Goal: Task Accomplishment & Management: Use online tool/utility

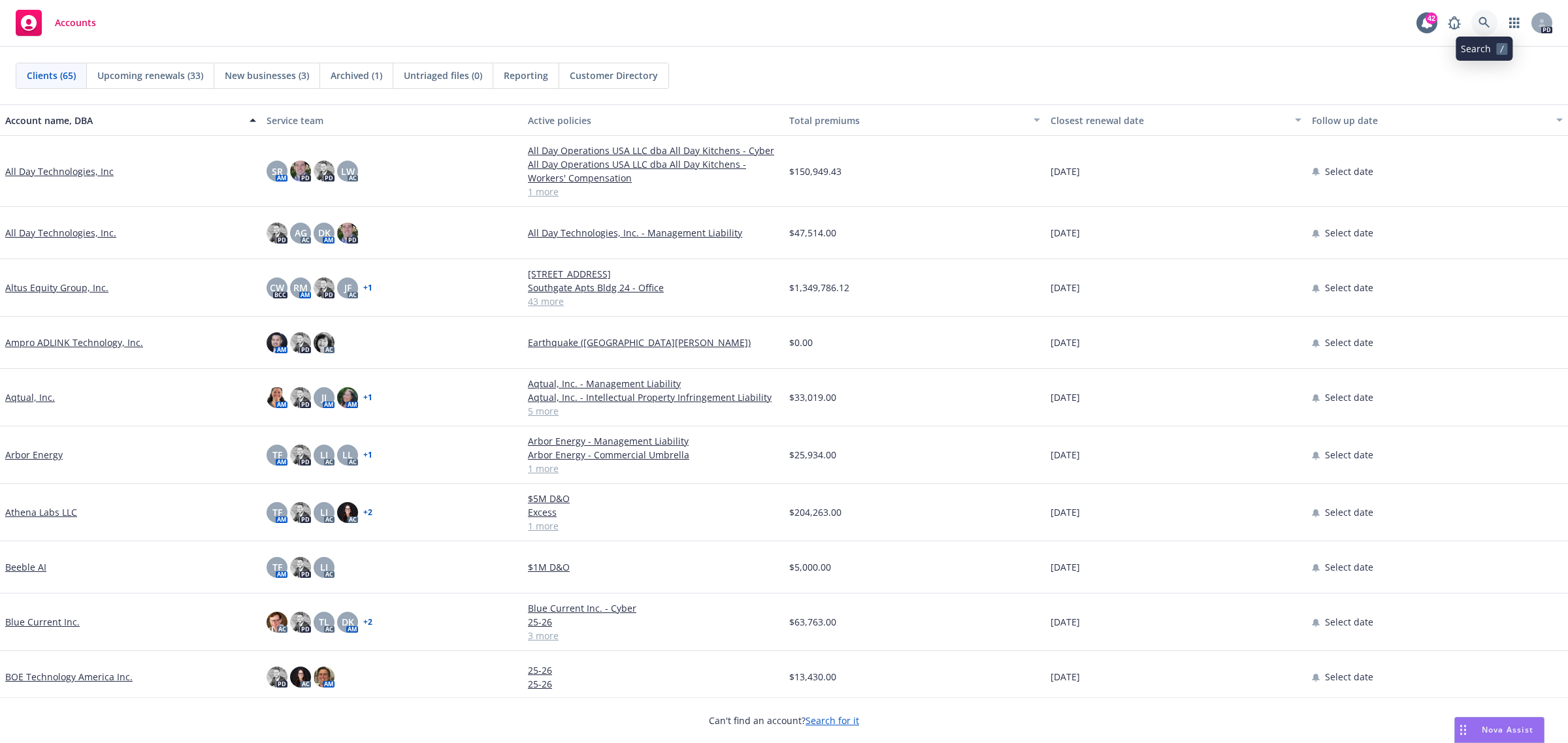
click at [1484, 17] on link at bounding box center [1485, 23] width 26 height 26
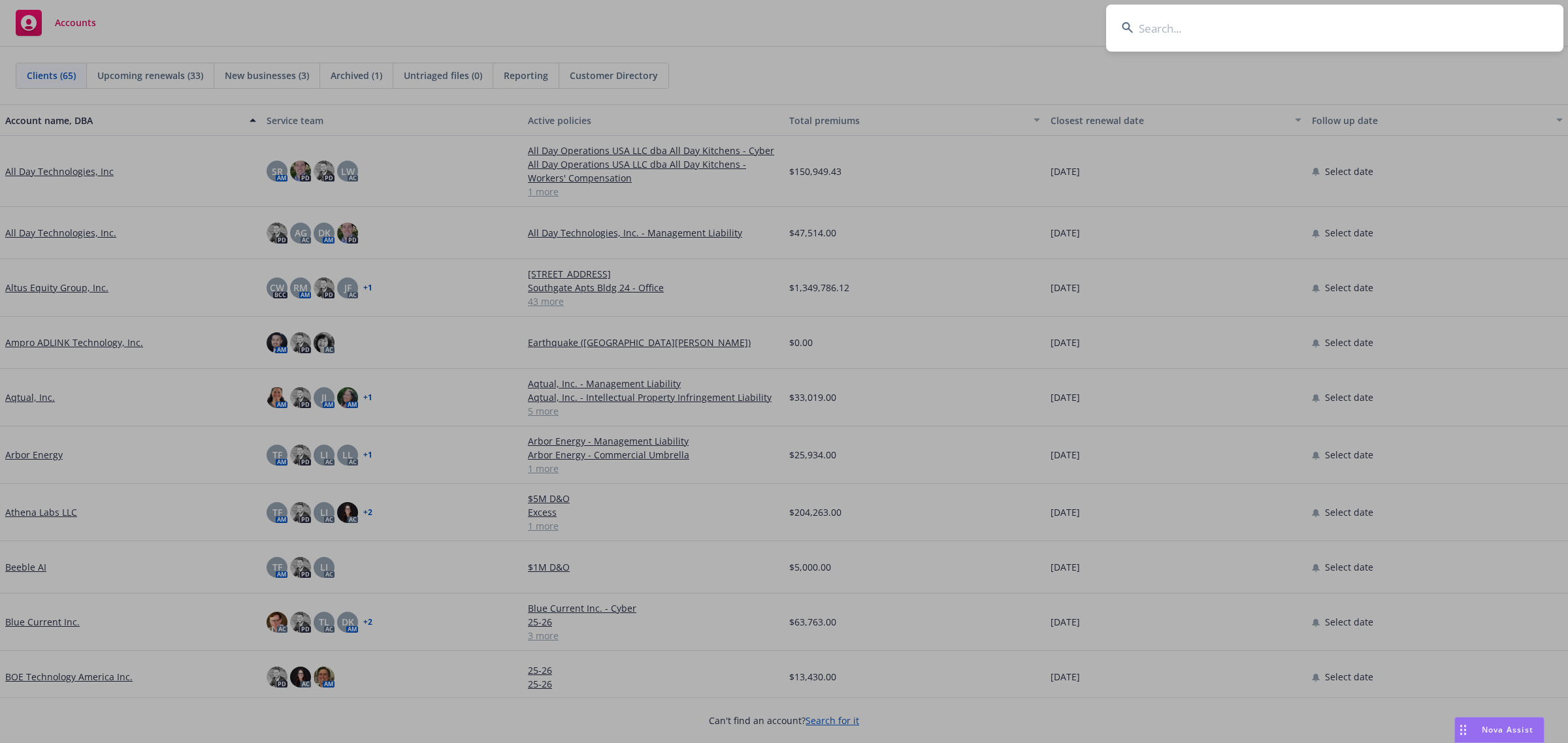
click at [1135, 27] on input at bounding box center [1335, 27] width 458 height 47
click at [1137, 27] on input at bounding box center [1335, 27] width 458 height 47
click at [1136, 27] on input at bounding box center [1335, 27] width 458 height 47
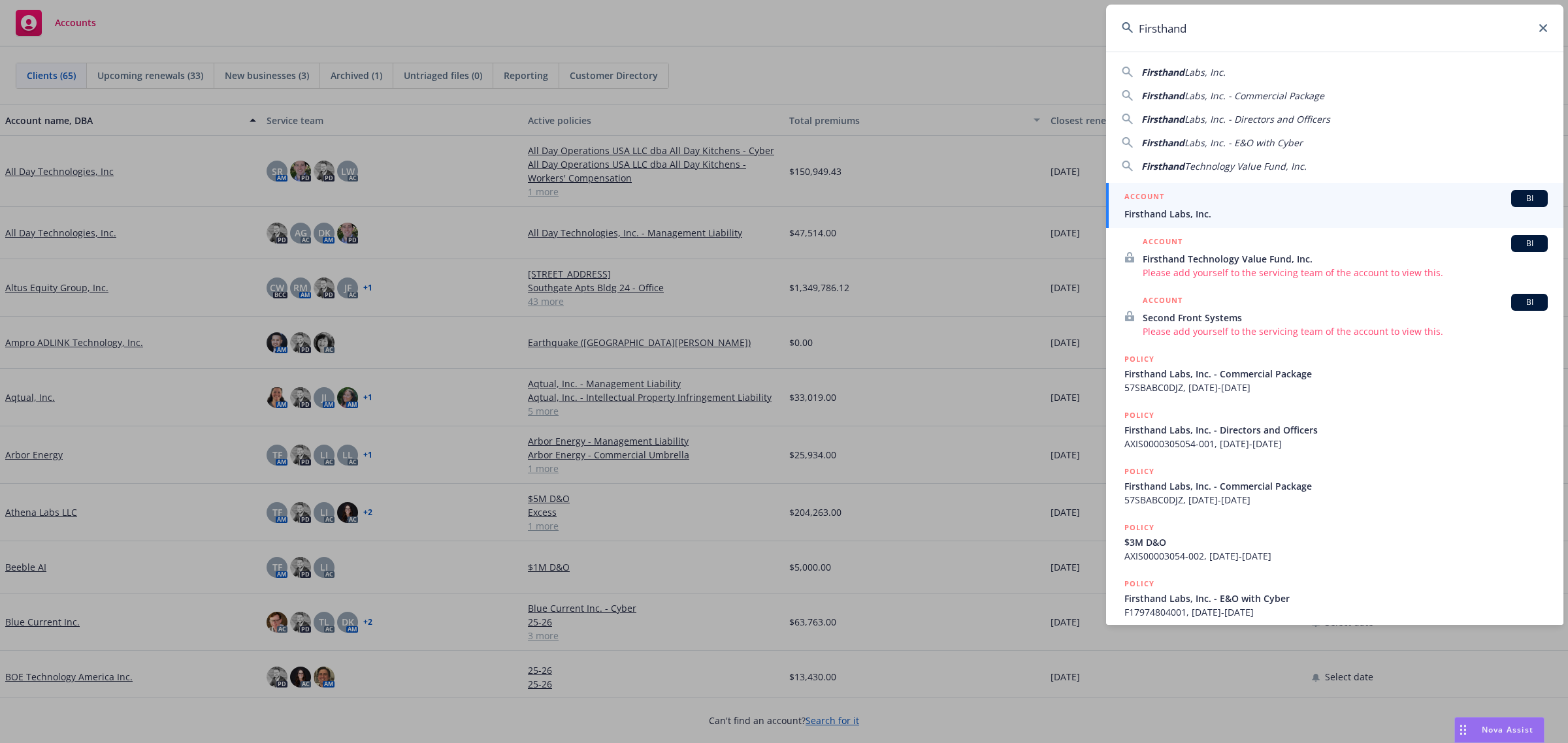
click at [1183, 72] on span "Firsthand" at bounding box center [1163, 72] width 43 height 12
type input "Firsthand Labs, Inc."
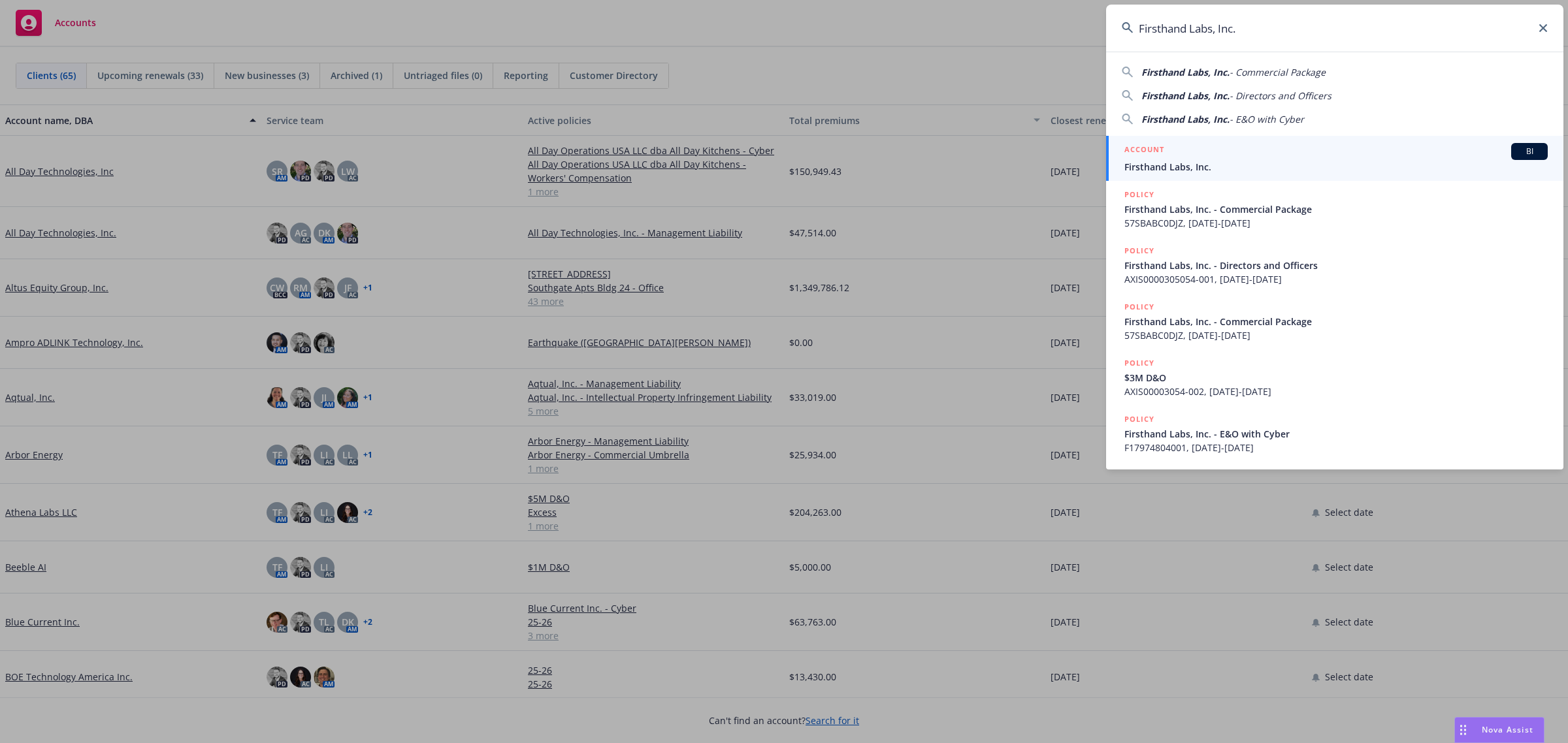
click at [1186, 160] on span "Firsthand Labs, Inc." at bounding box center [1336, 166] width 423 height 14
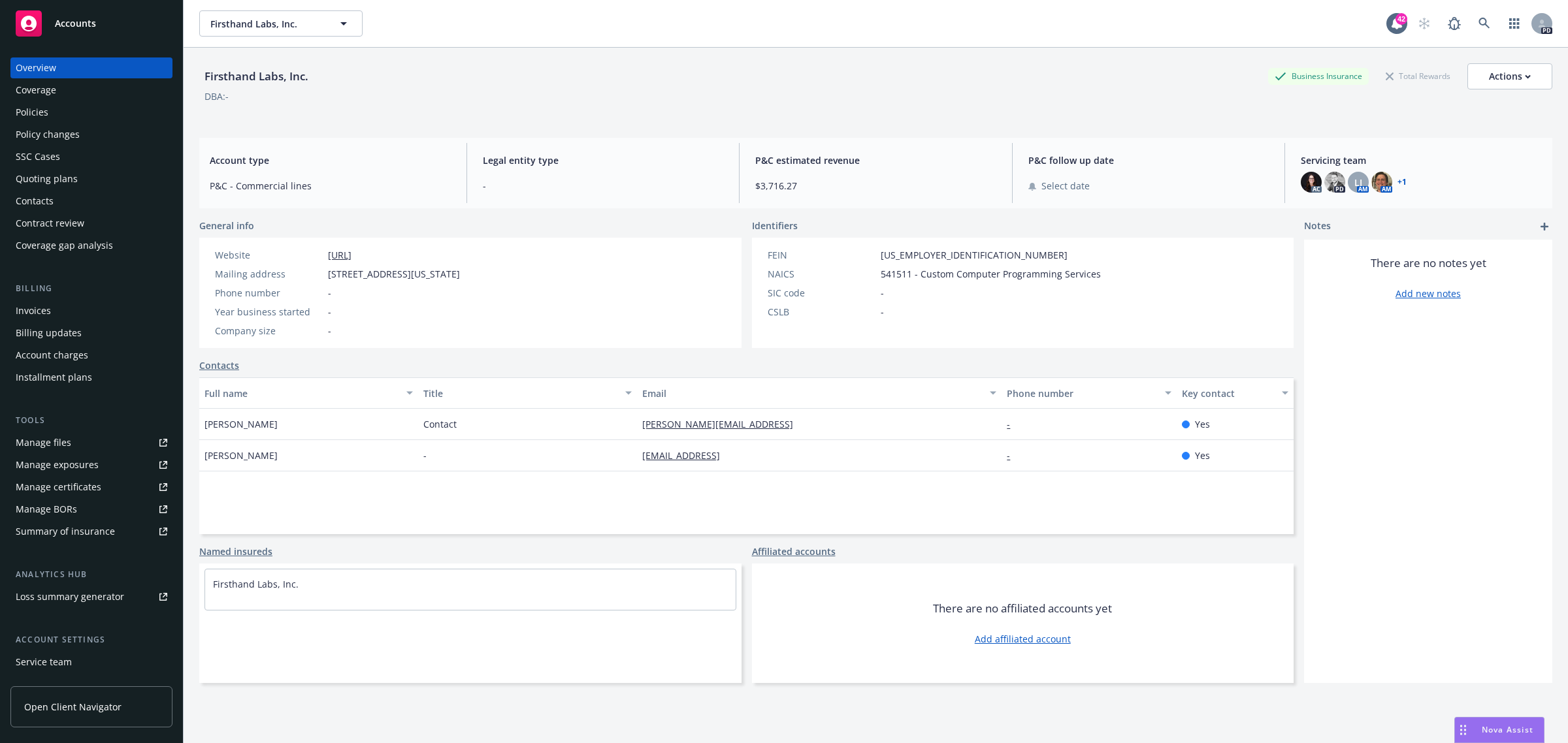
click at [65, 106] on div "Policies" at bounding box center [91, 112] width 151 height 21
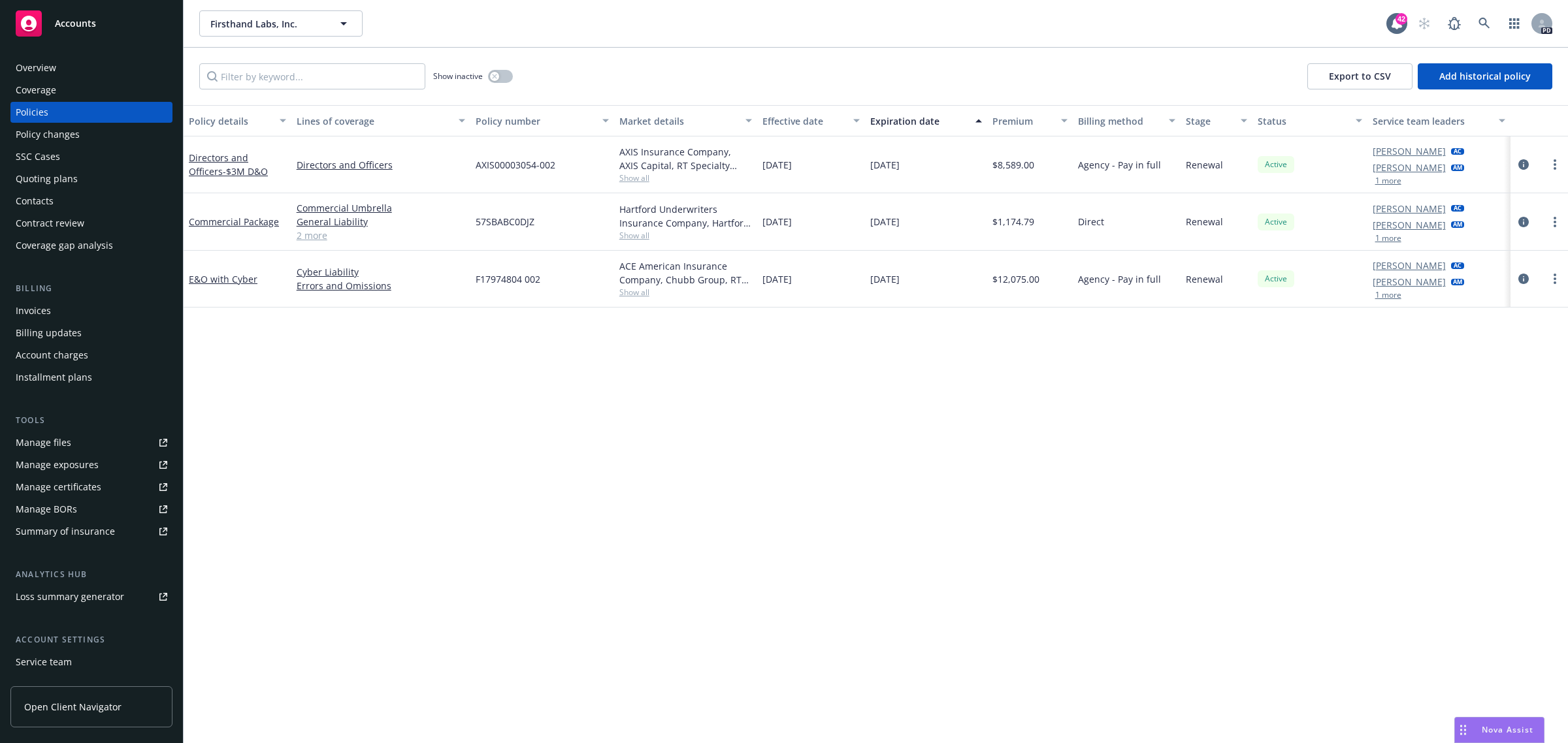
click at [547, 374] on div "Policy details Lines of coverage Policy number Market details Effective date Ex…" at bounding box center [876, 424] width 1385 height 639
click at [325, 244] on div "Commercial Umbrella General Liability Commercial Auto Liability Commercial Prop…" at bounding box center [381, 221] width 179 height 57
click at [322, 239] on link "2 more" at bounding box center [381, 235] width 169 height 14
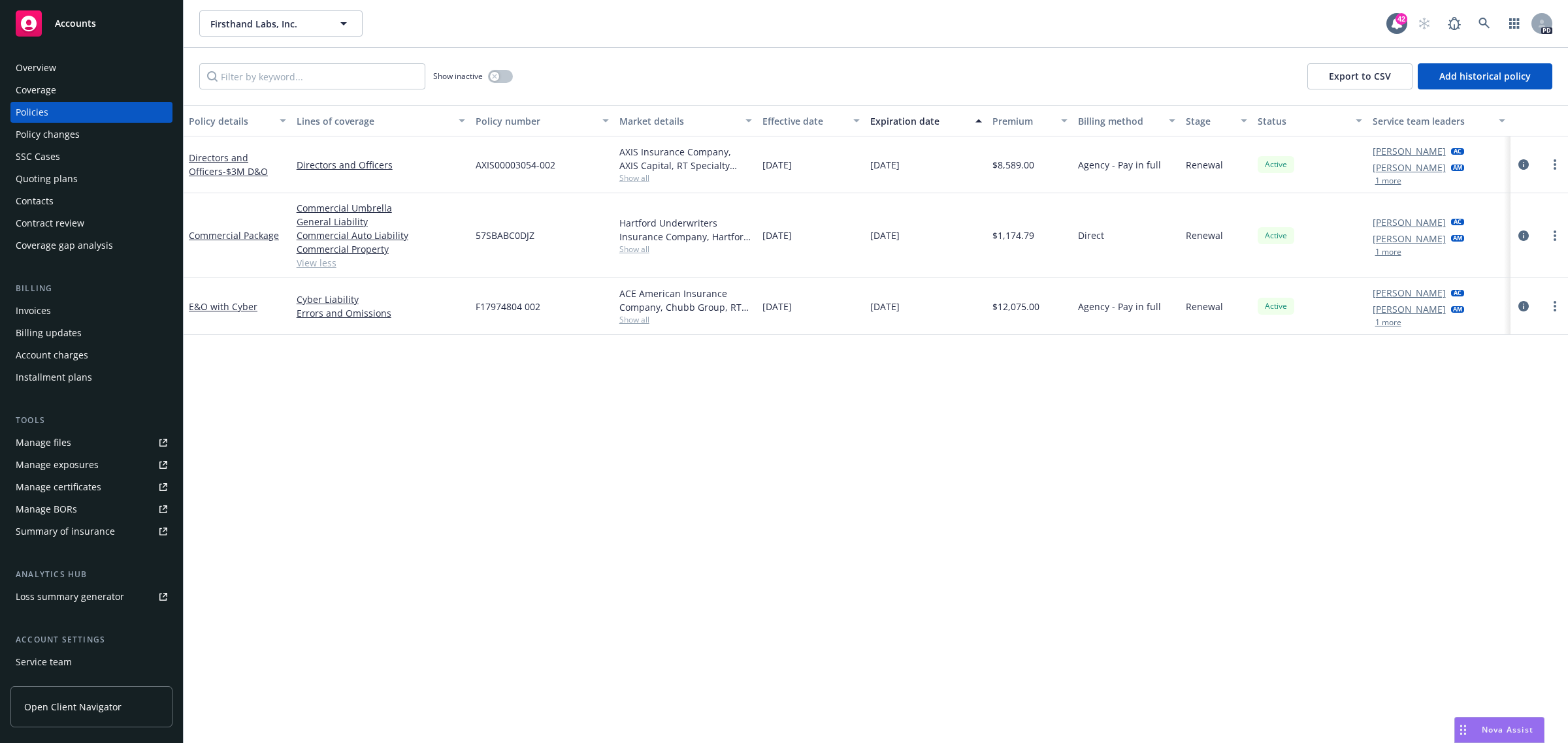
click at [72, 532] on div "Summary of insurance" at bounding box center [65, 531] width 99 height 21
click at [92, 218] on div "Contract review" at bounding box center [91, 223] width 151 height 21
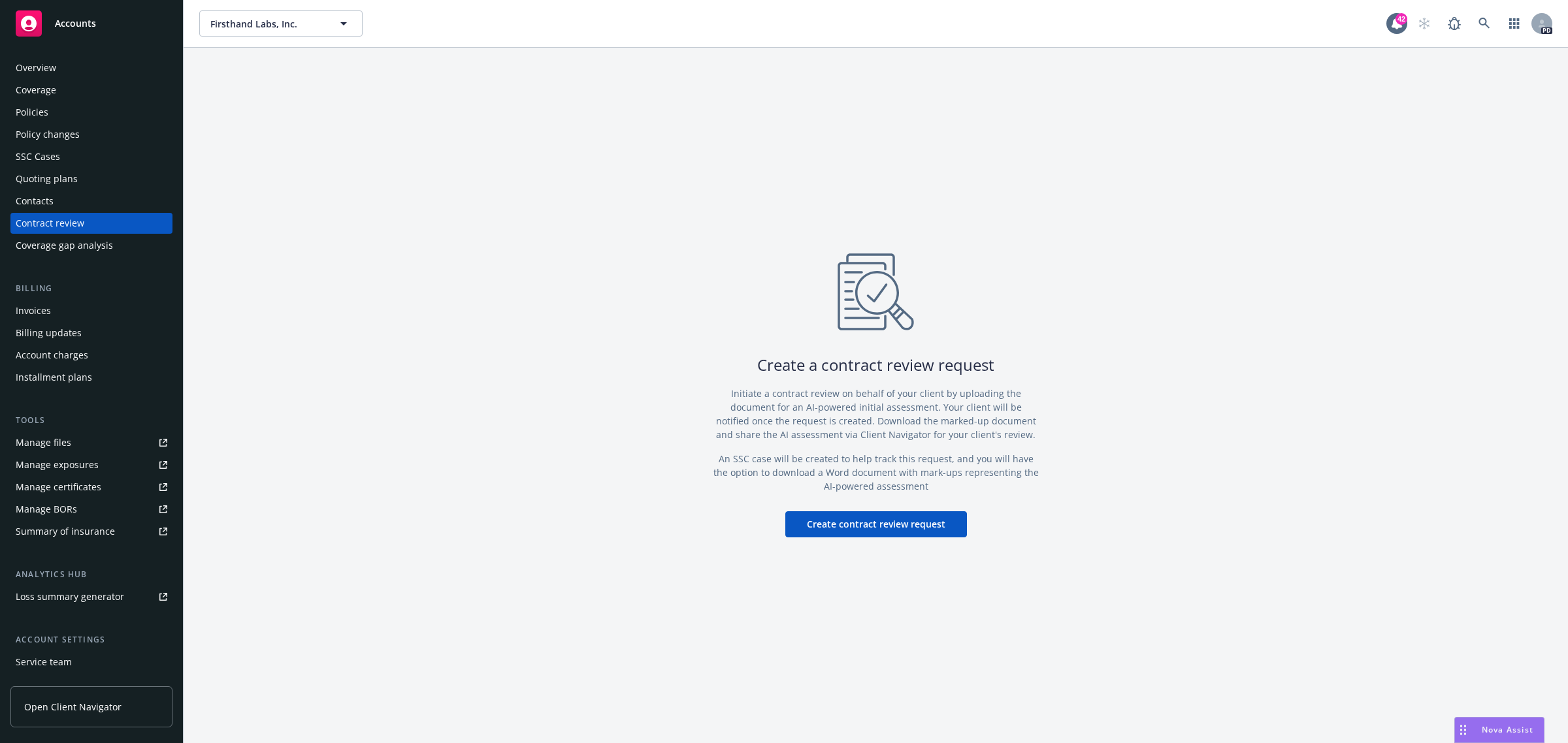
click at [888, 526] on button "Create contract review request" at bounding box center [876, 525] width 182 height 26
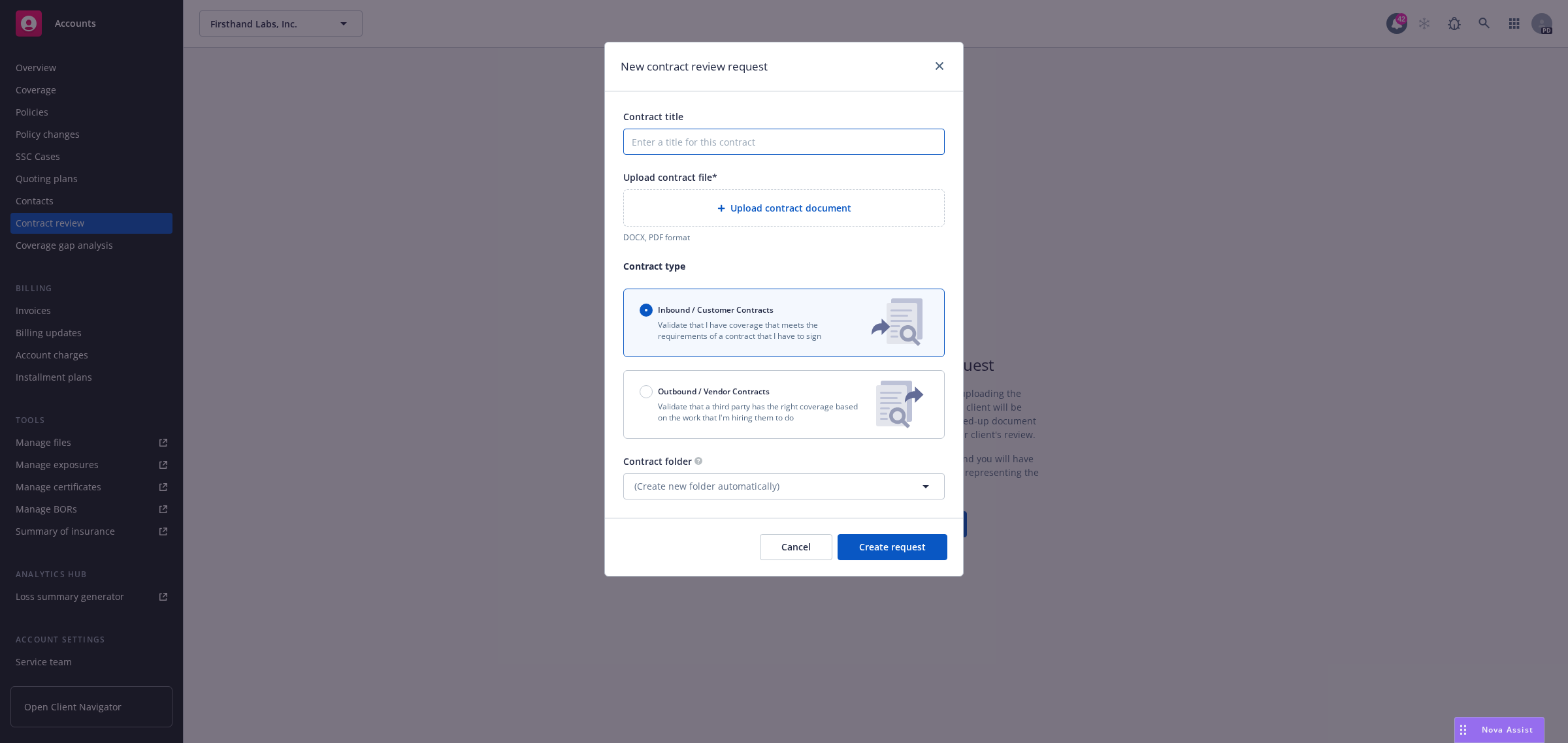
click at [698, 148] on input "Contract title" at bounding box center [784, 142] width 321 height 26
type input "Firsthand Contract Review"
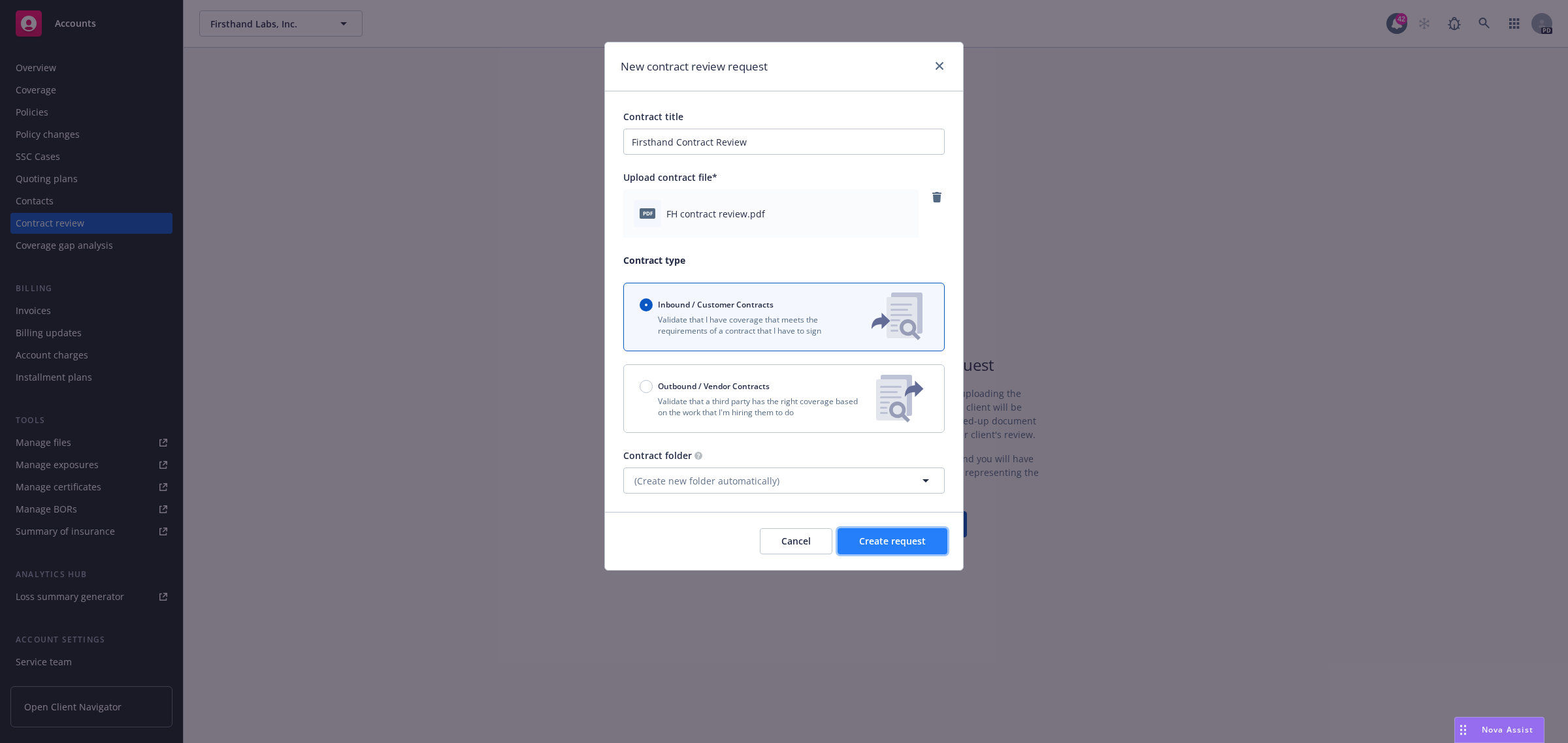
click at [883, 540] on span "Create request" at bounding box center [893, 540] width 67 height 12
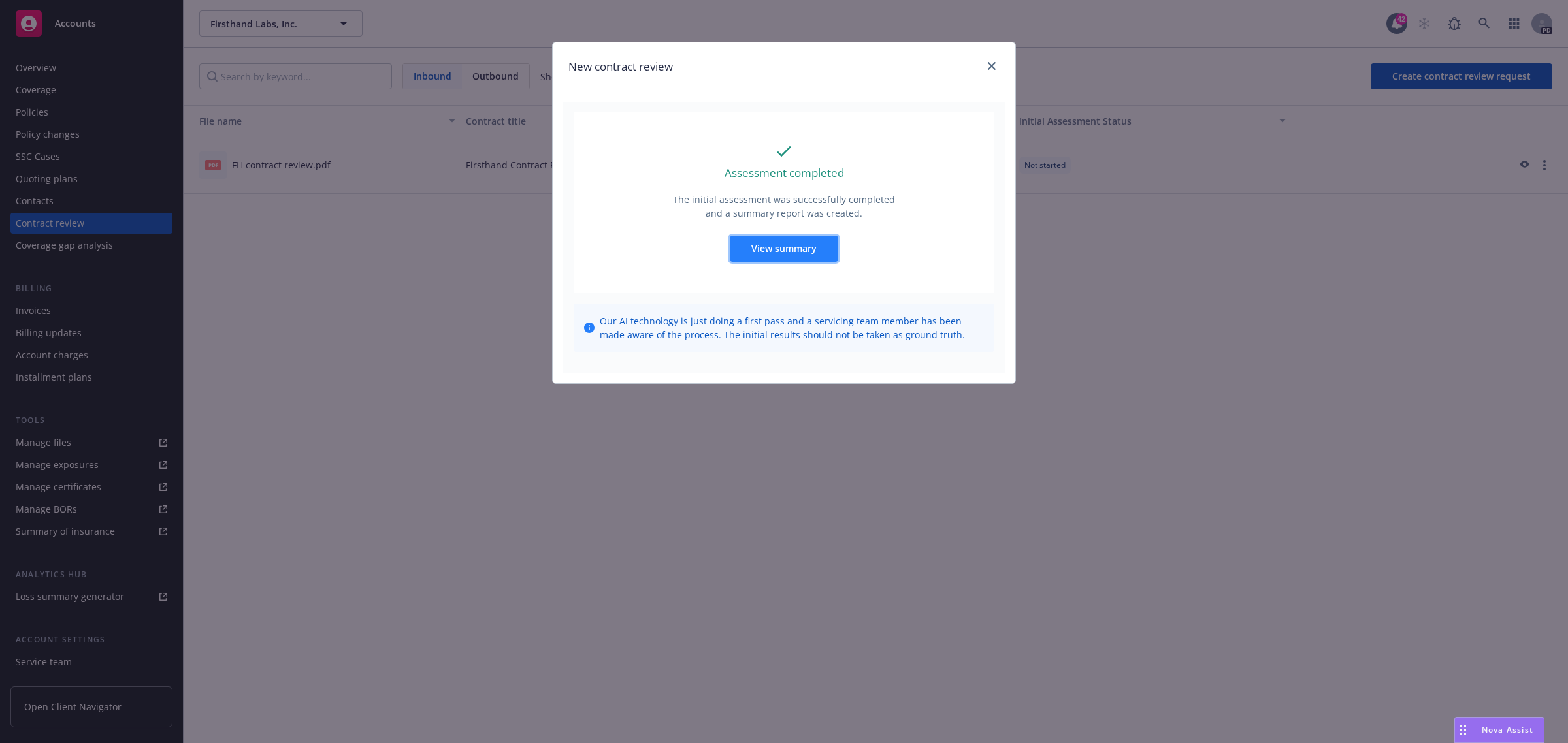
click at [817, 261] on button "View summary" at bounding box center [784, 249] width 109 height 26
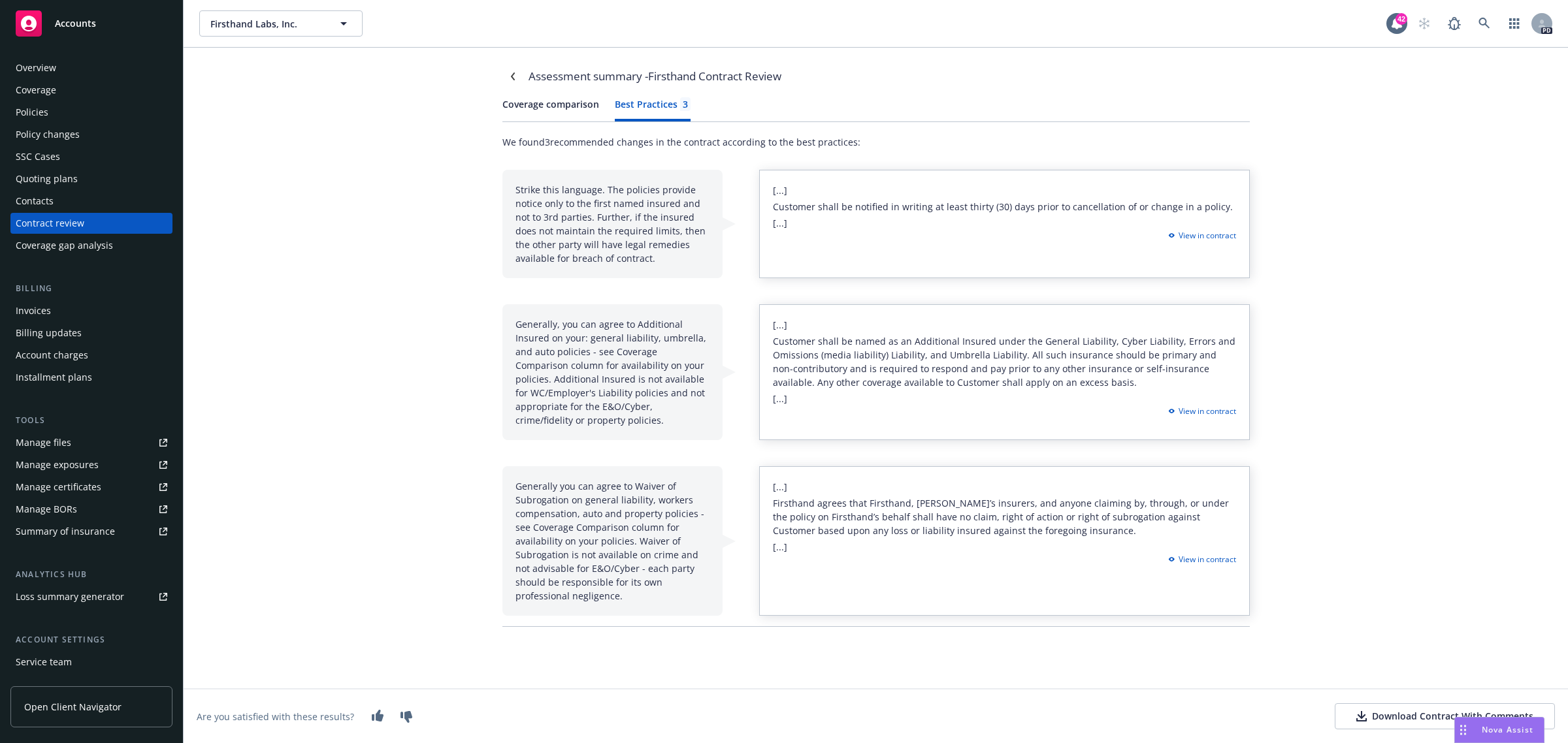
click at [644, 111] on div "Best Practices 3" at bounding box center [652, 103] width 76 height 14
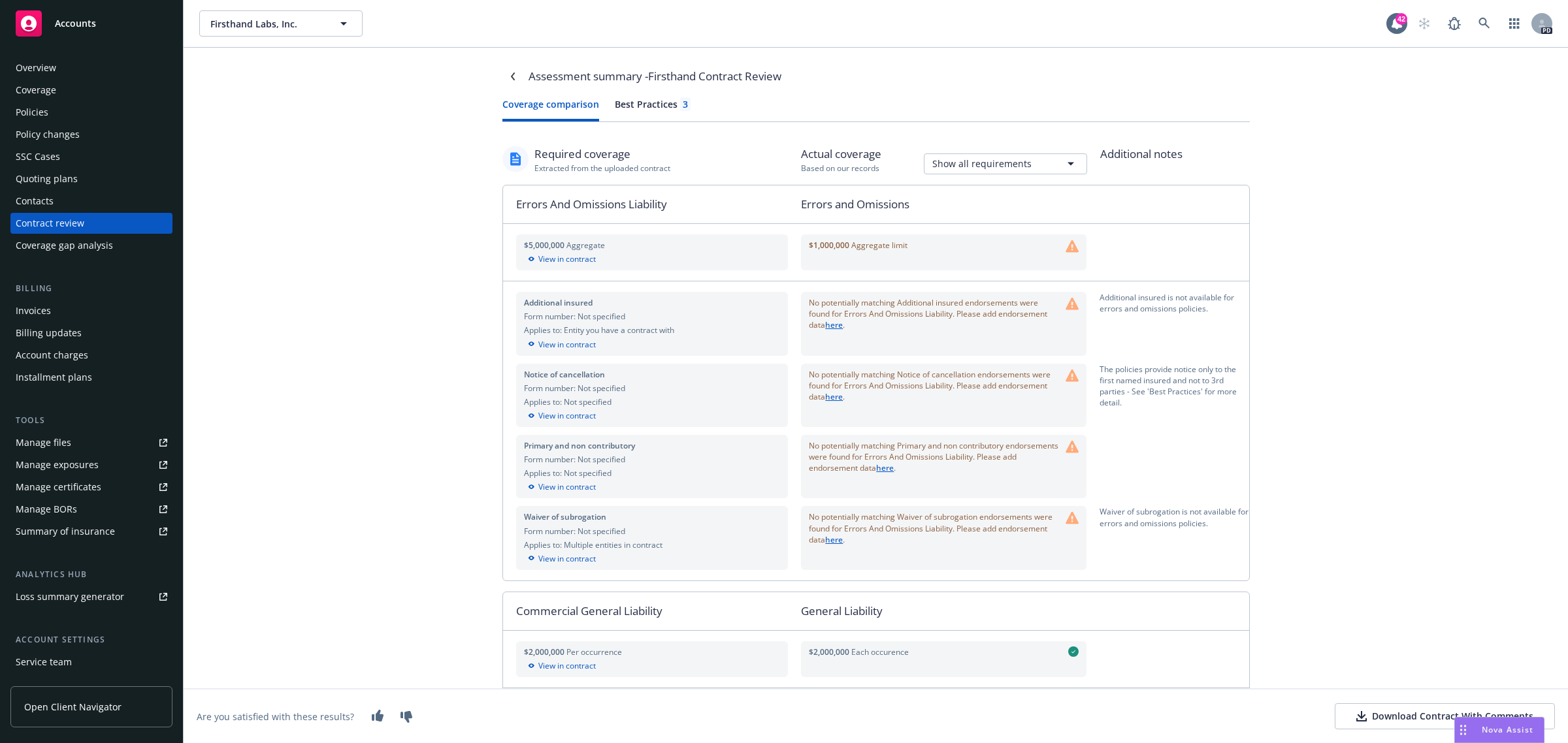
click at [557, 97] on button "Coverage comparison" at bounding box center [551, 109] width 97 height 24
click at [511, 78] on link "Navigate back" at bounding box center [513, 76] width 21 height 21
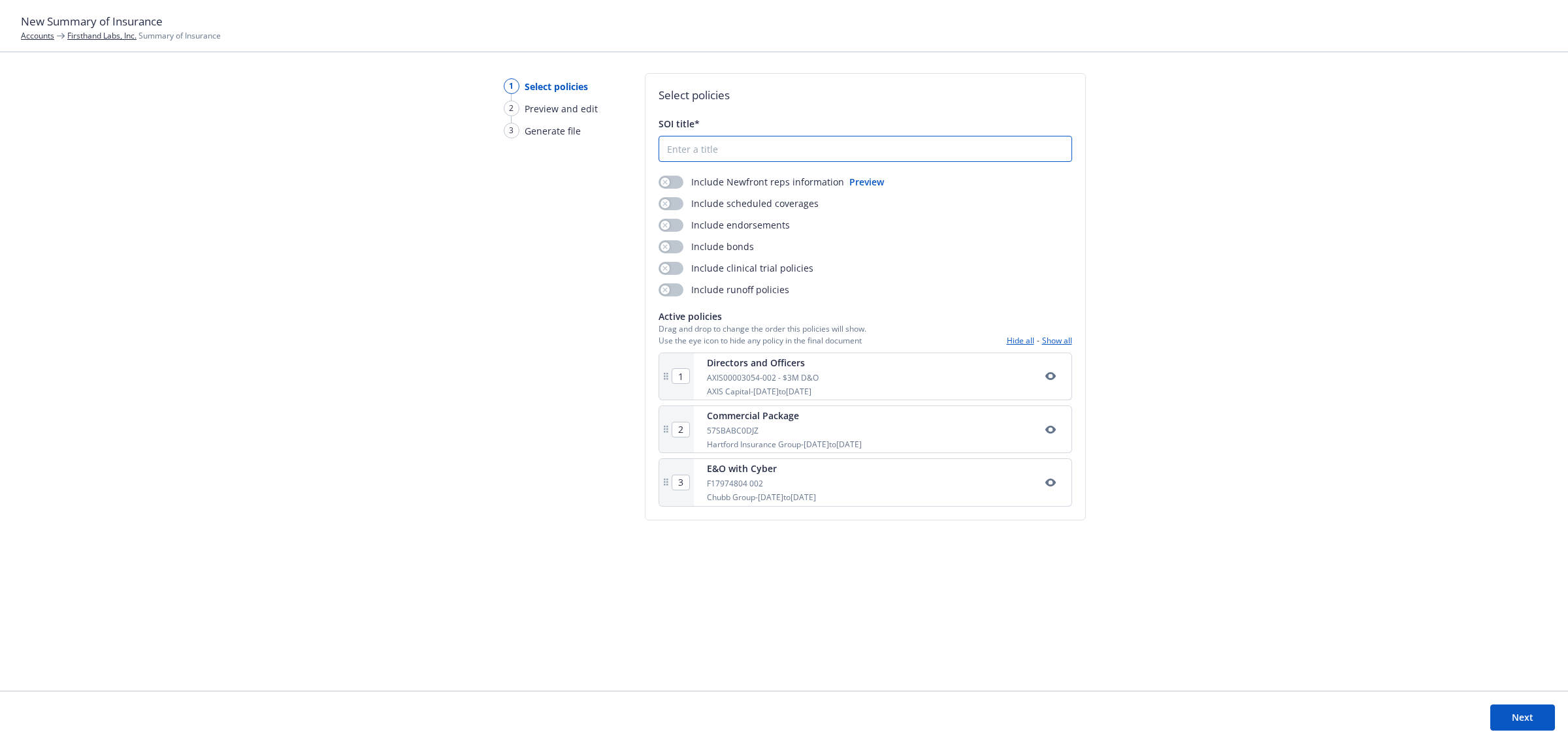
click at [741, 137] on input "SOI title*" at bounding box center [866, 149] width 413 height 25
type input "Firsthand SOI 2025"
click at [1525, 708] on button "Next" at bounding box center [1522, 718] width 64 height 26
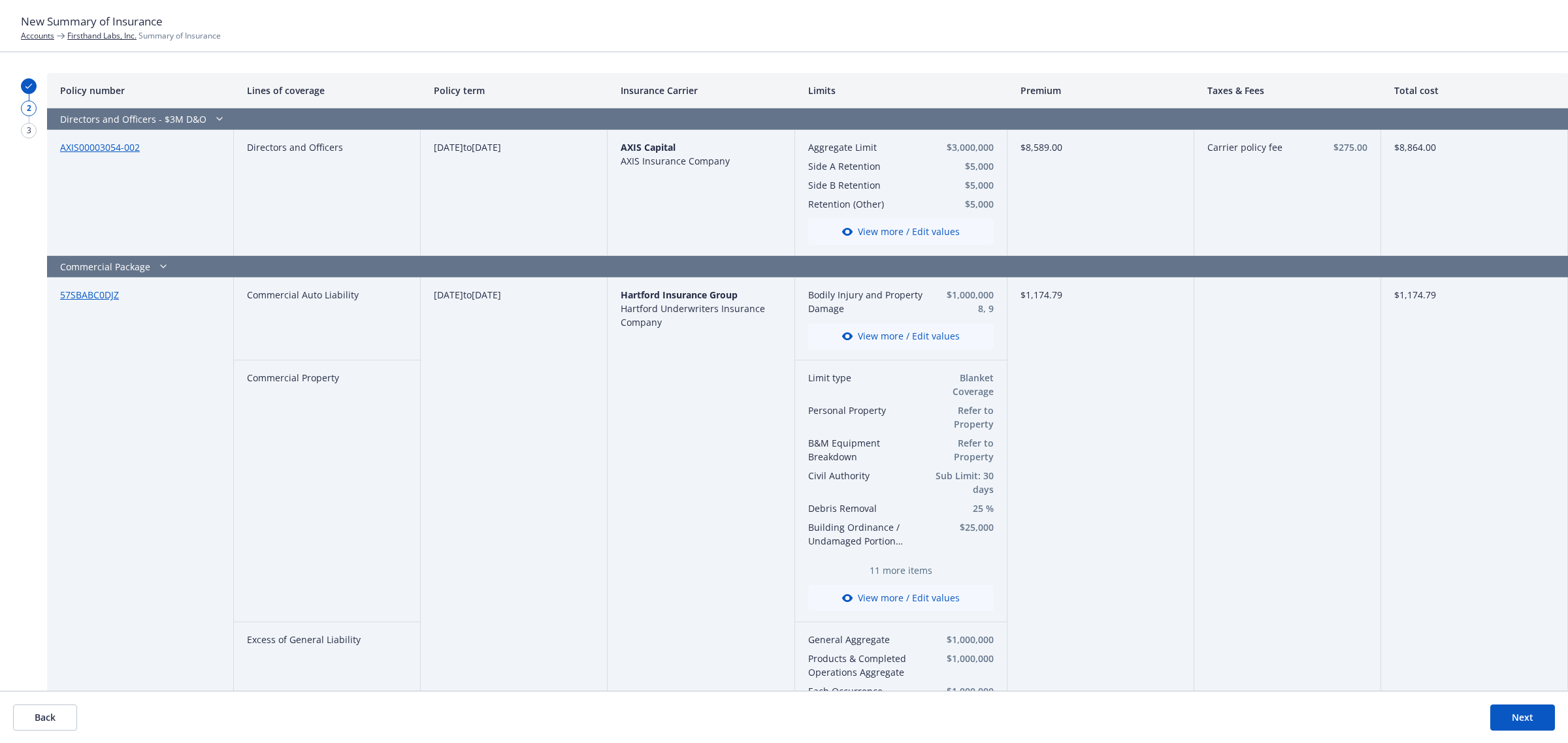
click at [43, 720] on button "Back" at bounding box center [45, 718] width 64 height 26
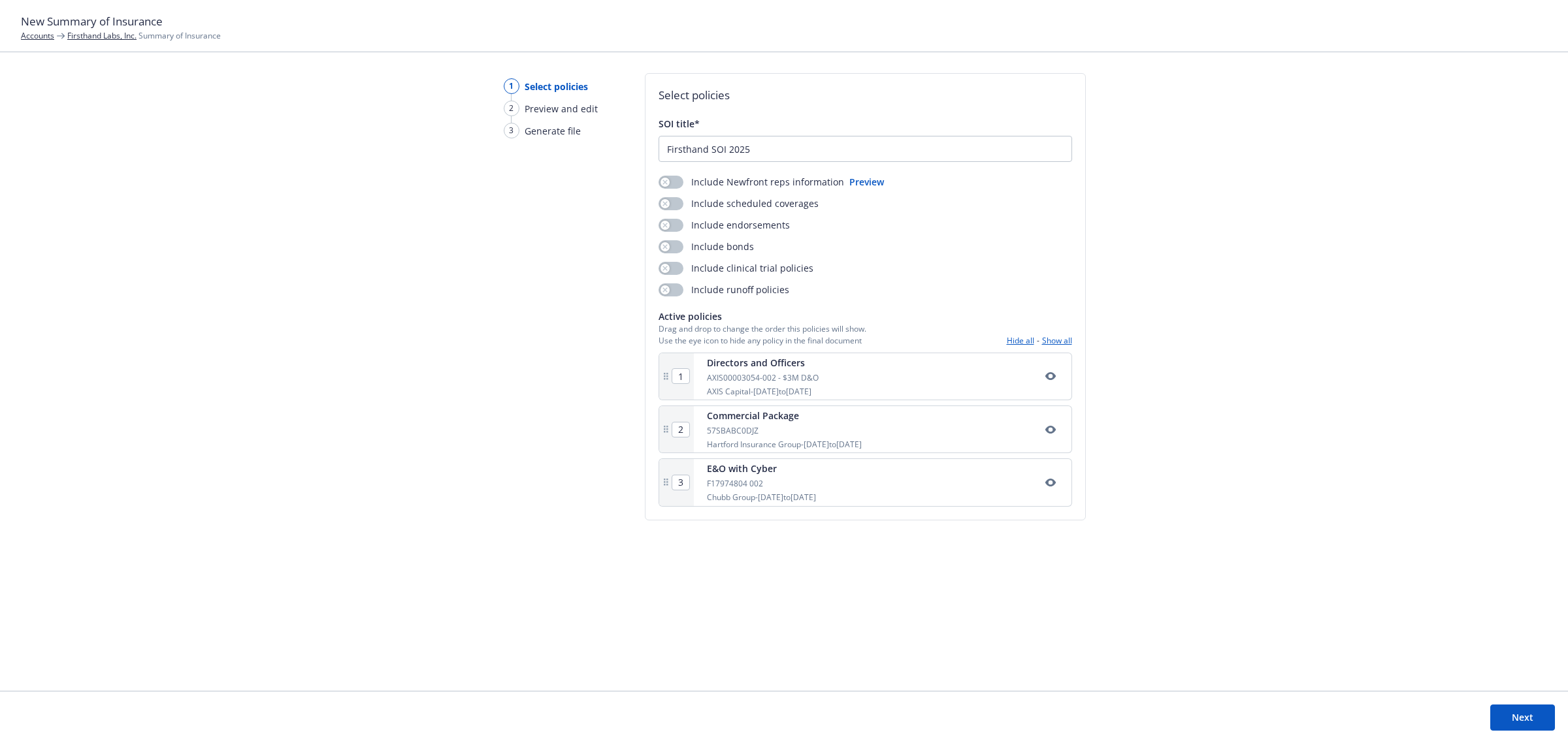
click at [1506, 713] on button "Next" at bounding box center [1522, 718] width 64 height 26
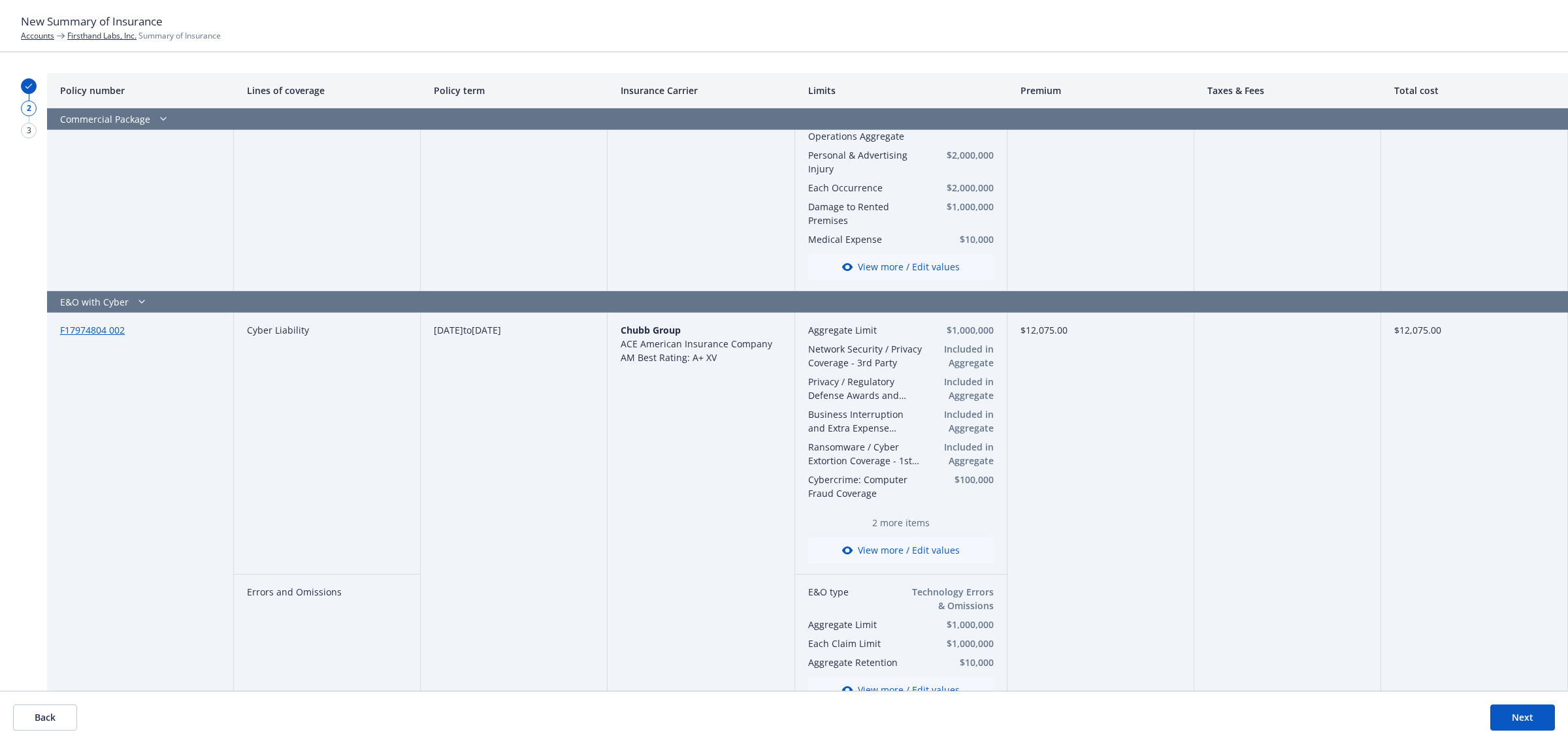
scroll to position [965, 0]
